Goal: Find specific page/section: Find specific page/section

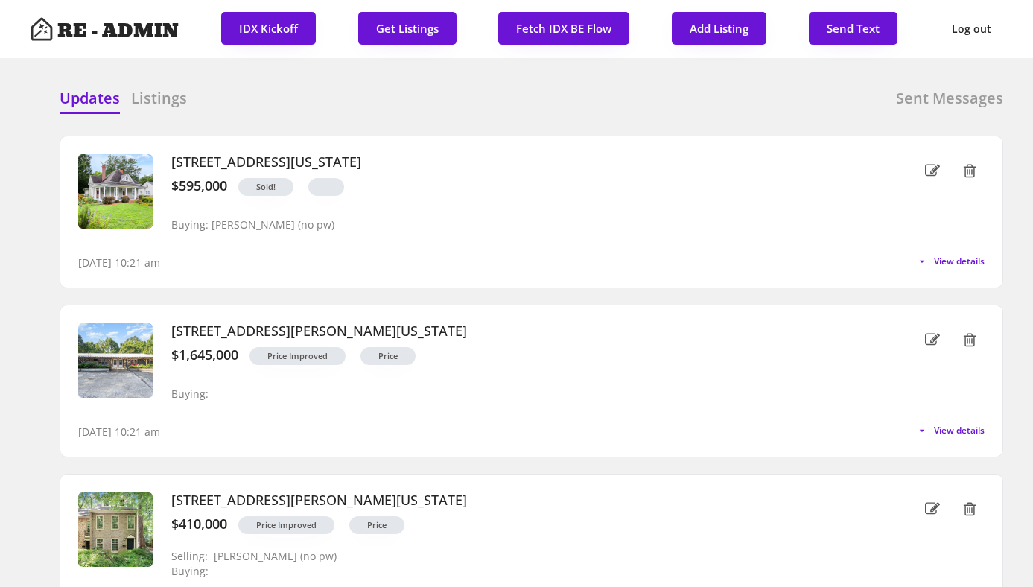
click at [337, 104] on div "Updates Listings Sent Messages" at bounding box center [532, 103] width 944 height 30
click at [145, 98] on h6 "Listings" at bounding box center [159, 98] width 56 height 21
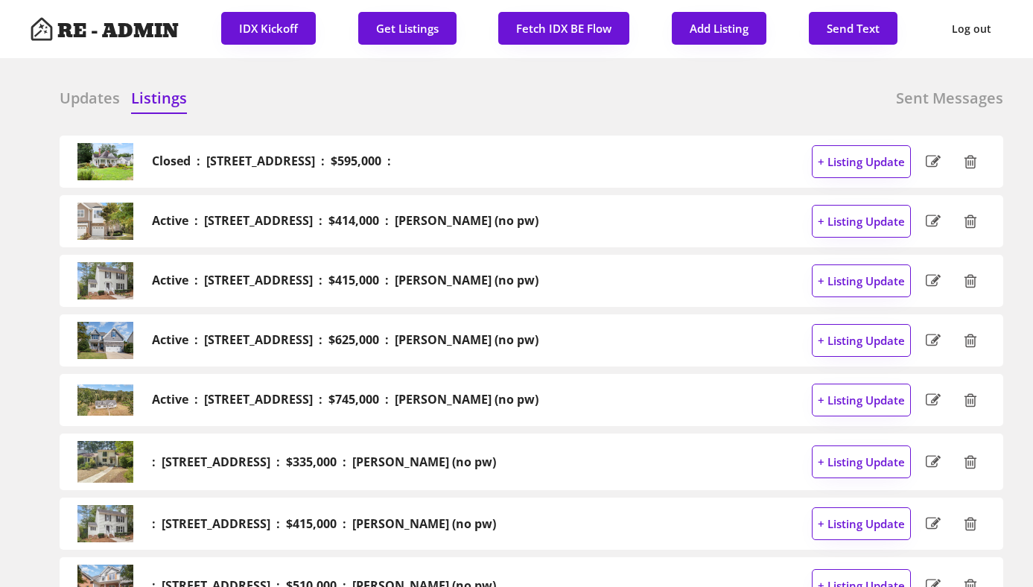
click at [86, 97] on h6 "Updates" at bounding box center [90, 98] width 60 height 21
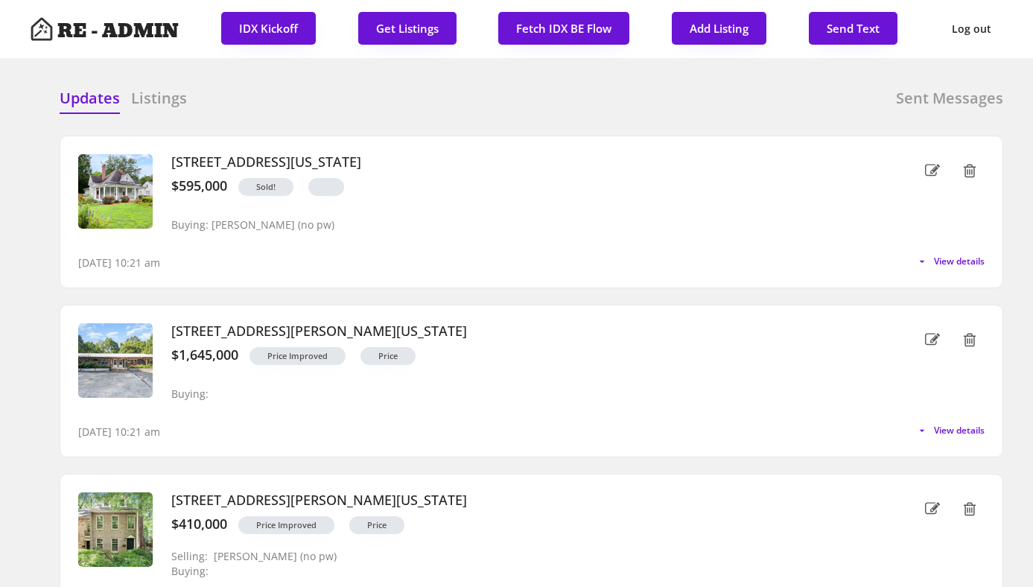
click at [335, 109] on div "Updates Listings Sent Messages" at bounding box center [532, 103] width 944 height 30
click at [354, 71] on div "Updates Listings Sent Messages Closed : [STREET_ADDRESS] : $595,000 : + Listing…" at bounding box center [516, 88] width 973 height 36
click at [400, 113] on div "Updates Listings Sent Messages" at bounding box center [532, 103] width 944 height 30
click at [371, 80] on div "Updates Listings Sent Messages Closed : [STREET_ADDRESS] : $595,000 : + Listing…" at bounding box center [516, 88] width 973 height 36
drag, startPoint x: 171, startPoint y: 13, endPoint x: 339, endPoint y: 95, distance: 187.2
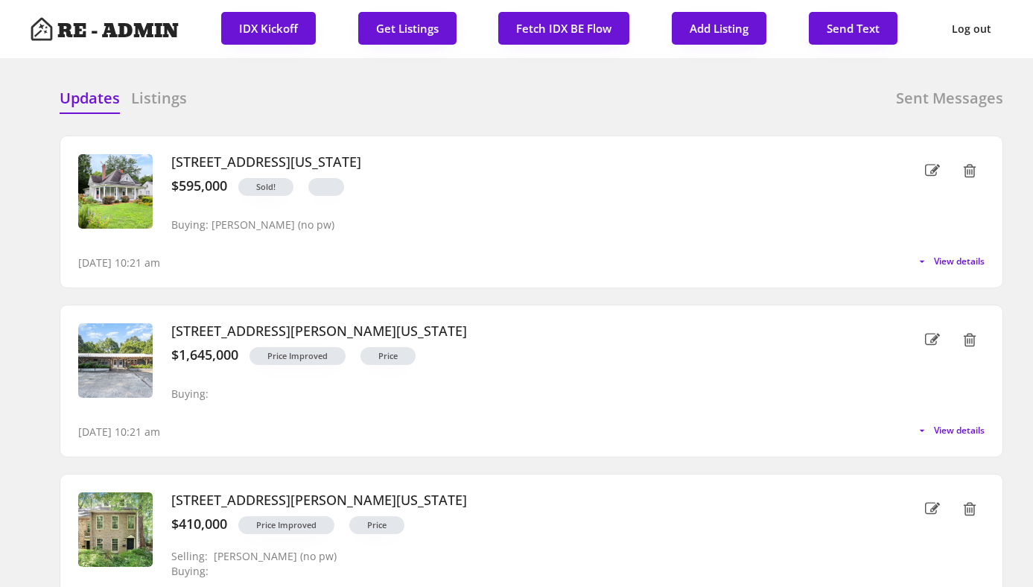
click at [339, 95] on div "Updates Listings Sent Messages" at bounding box center [532, 103] width 944 height 30
